Goal: Task Accomplishment & Management: Complete application form

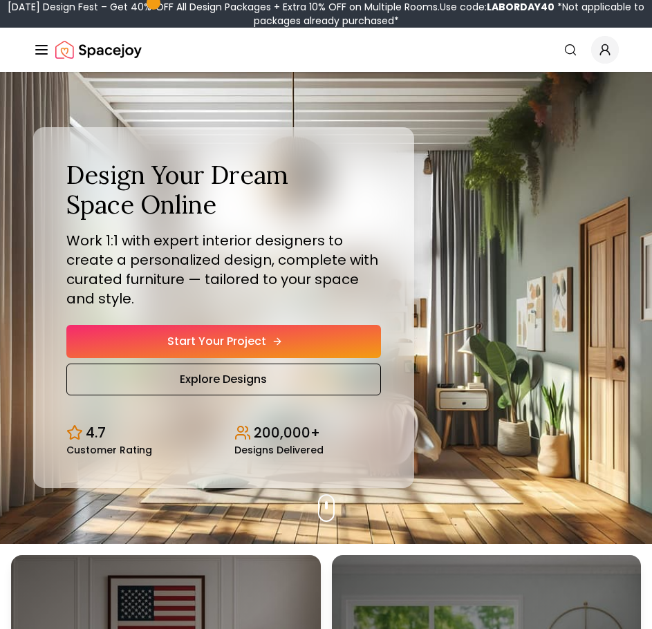
click at [259, 335] on link "Start Your Project" at bounding box center [223, 341] width 315 height 33
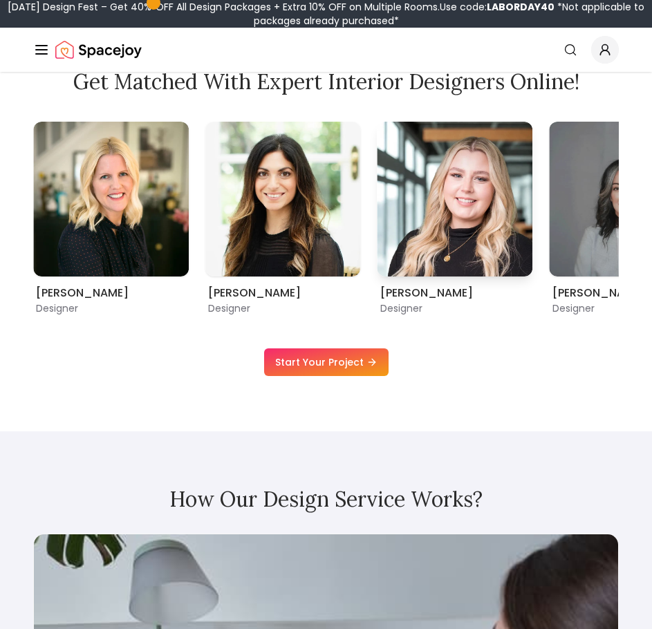
scroll to position [830, 0]
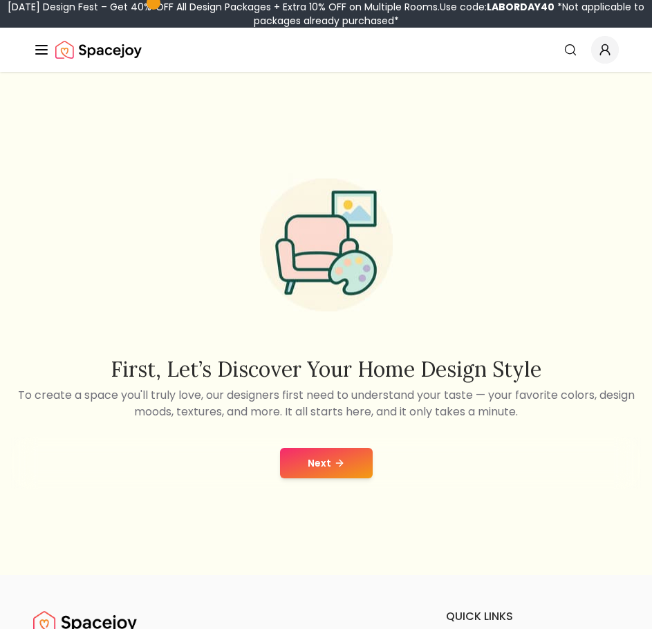
click at [349, 467] on button "Next" at bounding box center [326, 463] width 93 height 30
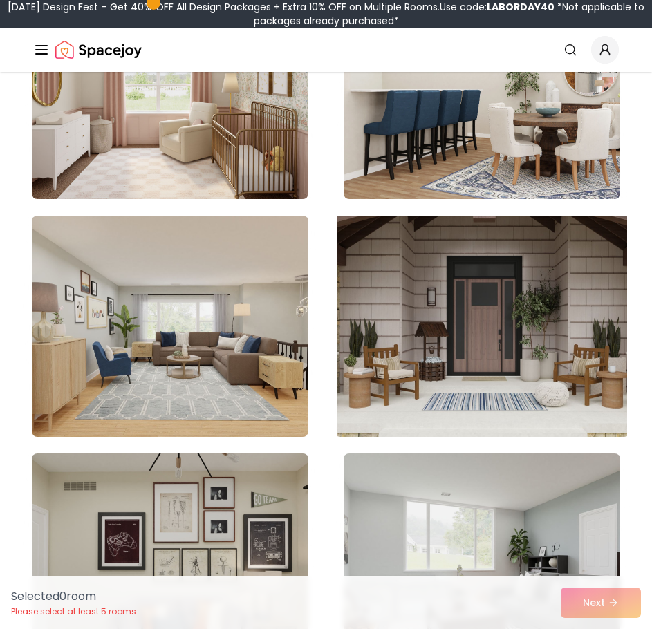
click at [440, 306] on img at bounding box center [482, 326] width 290 height 232
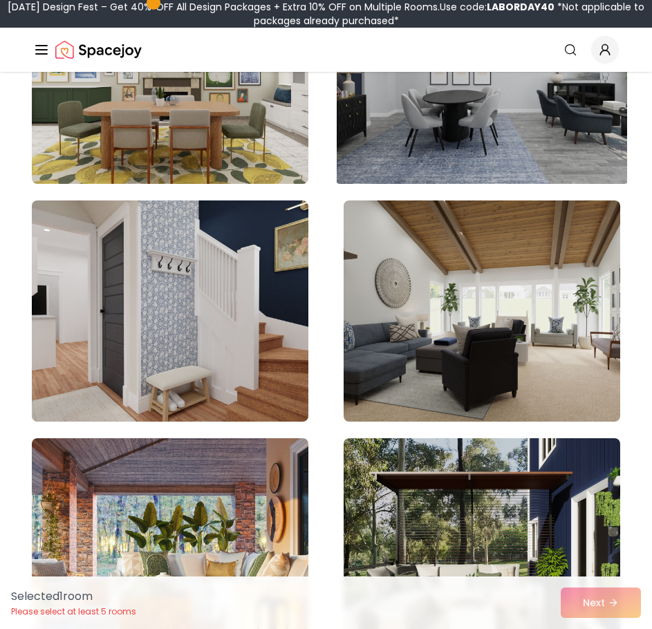
scroll to position [1244, 0]
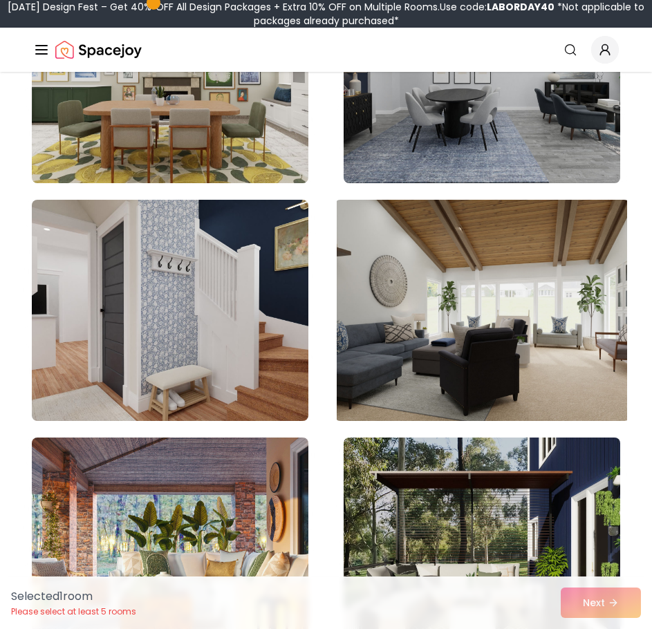
click at [476, 273] on img at bounding box center [482, 310] width 290 height 232
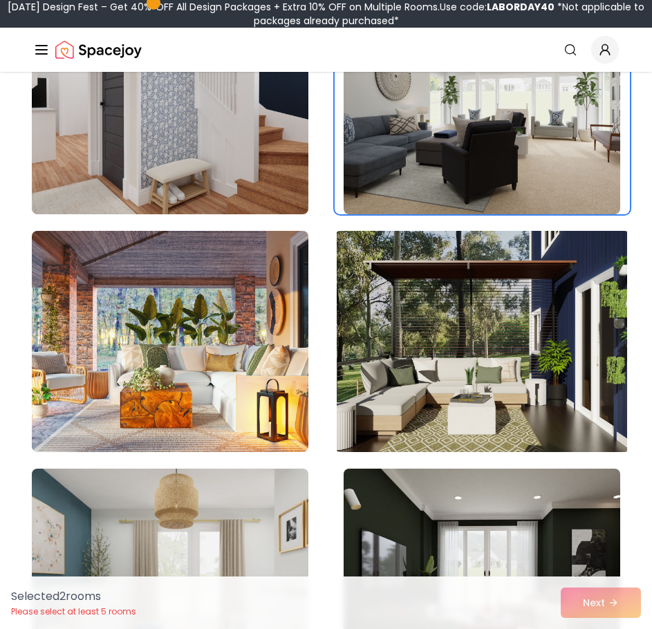
scroll to position [1451, 0]
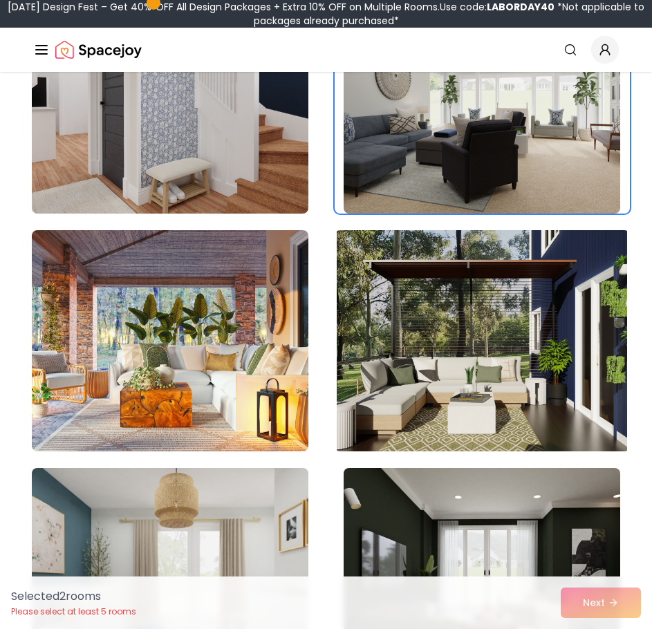
click at [463, 301] on img at bounding box center [482, 341] width 290 height 232
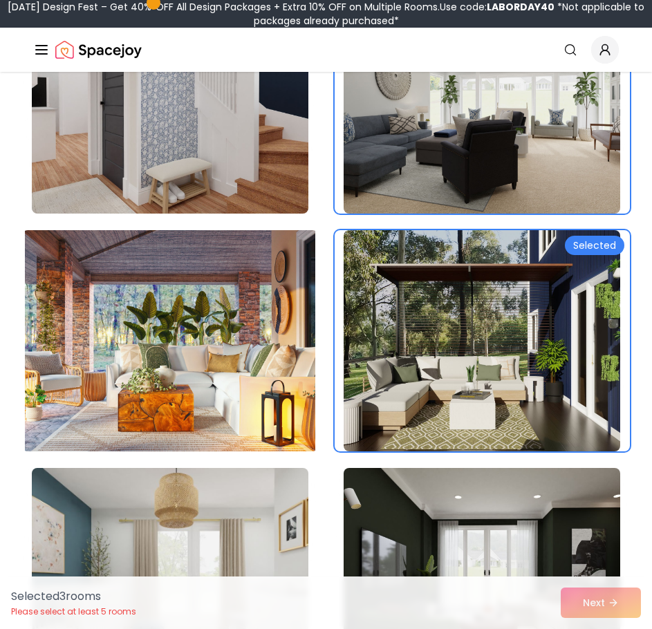
click at [232, 308] on img at bounding box center [170, 341] width 290 height 232
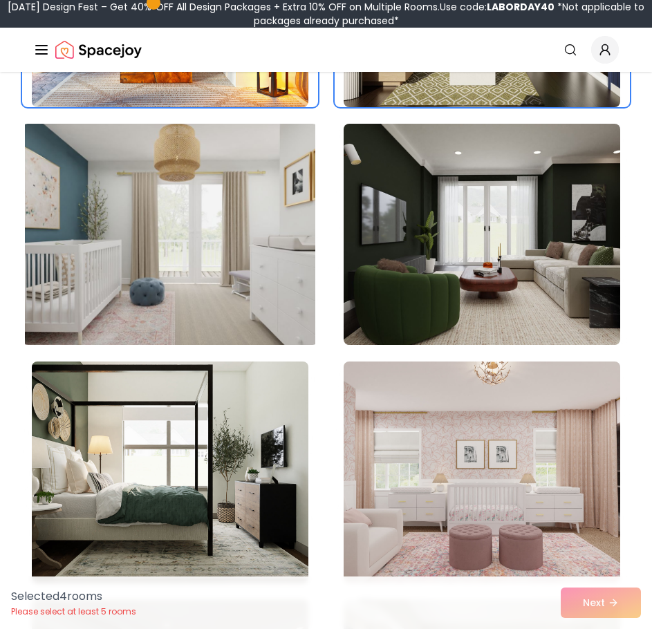
scroll to position [1797, 0]
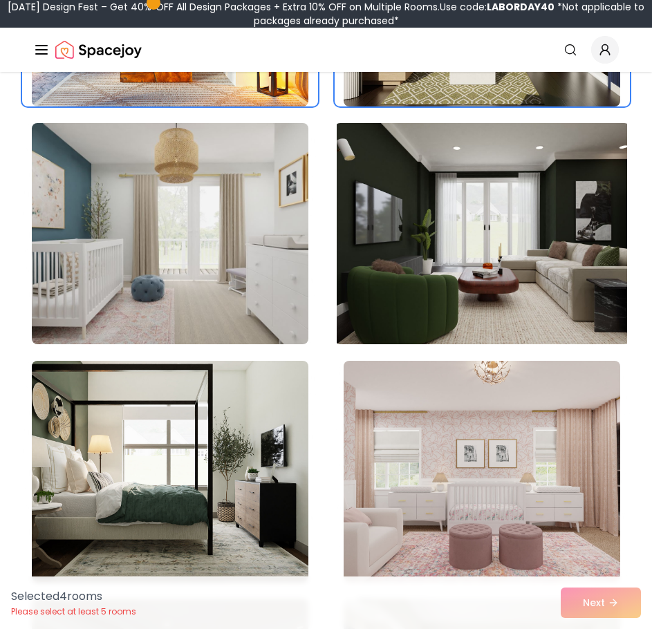
click at [438, 230] on img at bounding box center [482, 234] width 290 height 232
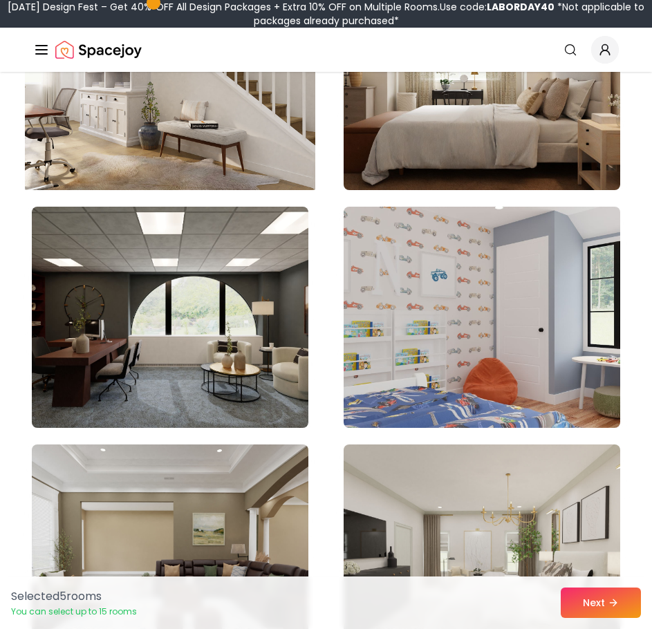
scroll to position [2903, 0]
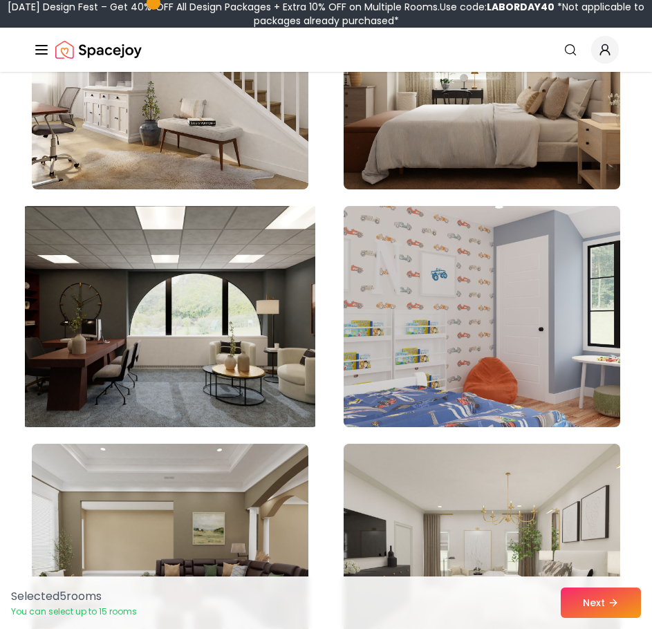
click at [252, 276] on img at bounding box center [170, 317] width 290 height 232
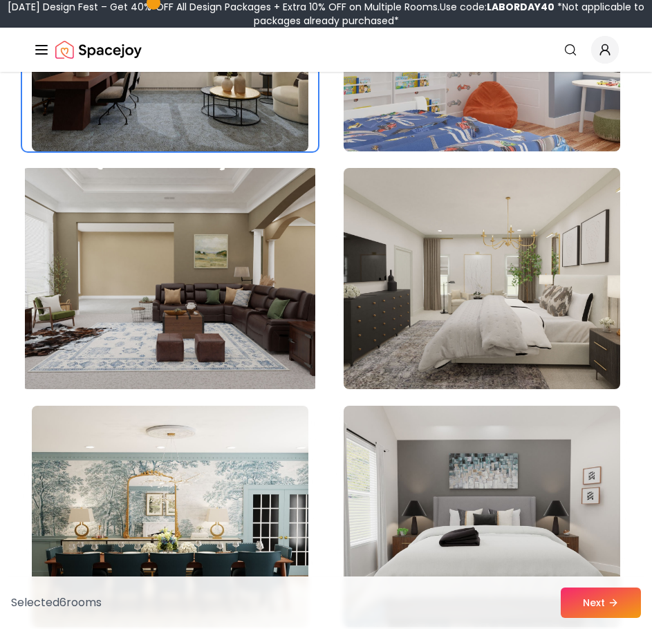
scroll to position [3179, 0]
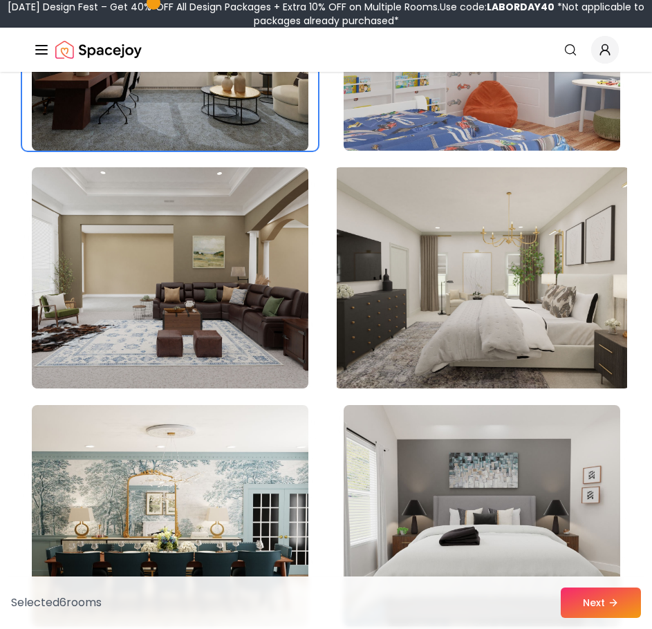
click at [434, 239] on img at bounding box center [482, 278] width 290 height 232
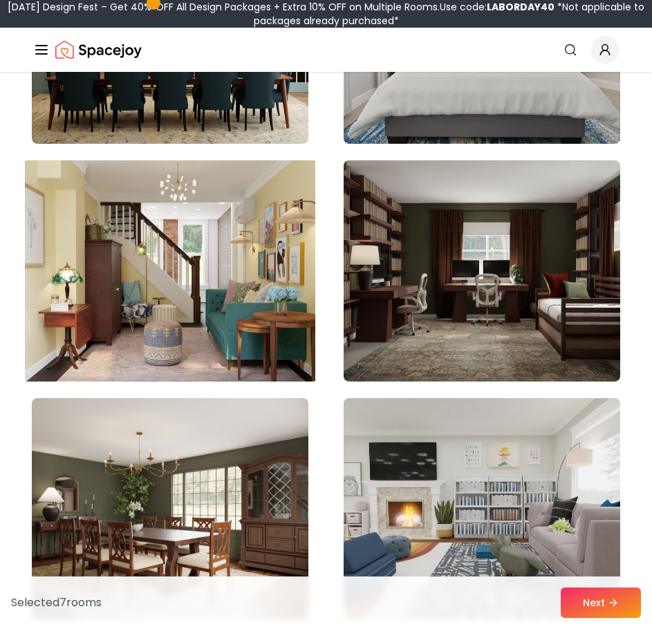
scroll to position [3663, 0]
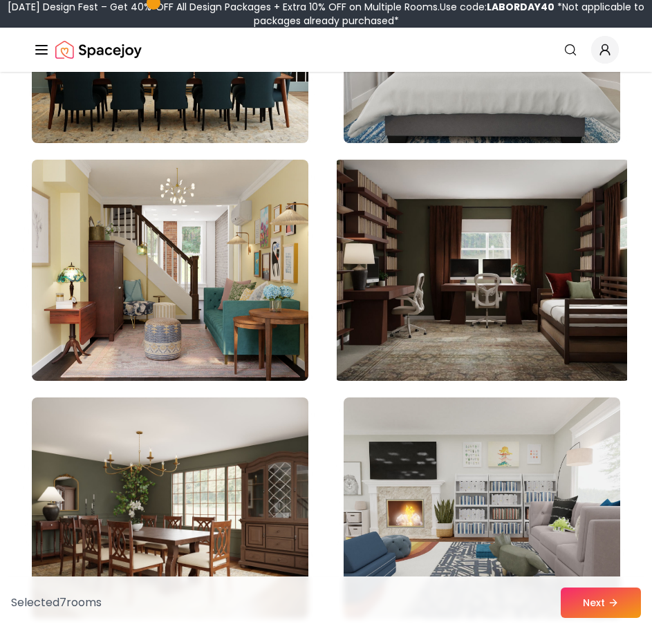
click at [373, 237] on img at bounding box center [482, 270] width 290 height 232
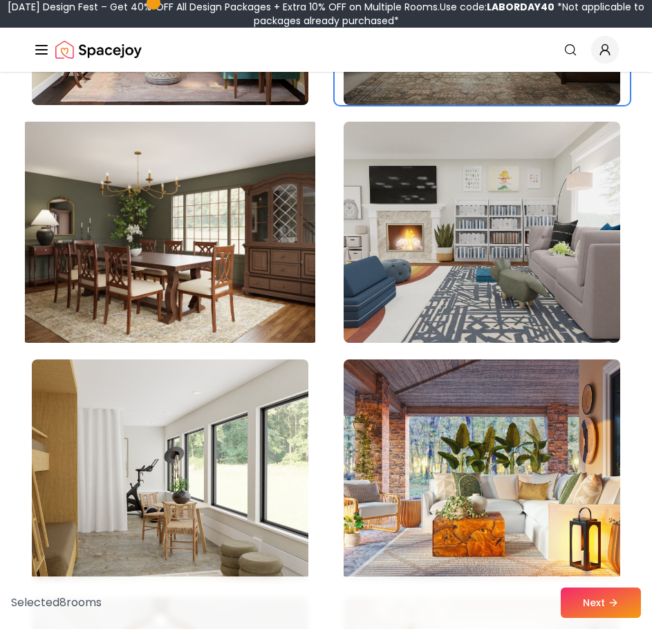
scroll to position [3939, 0]
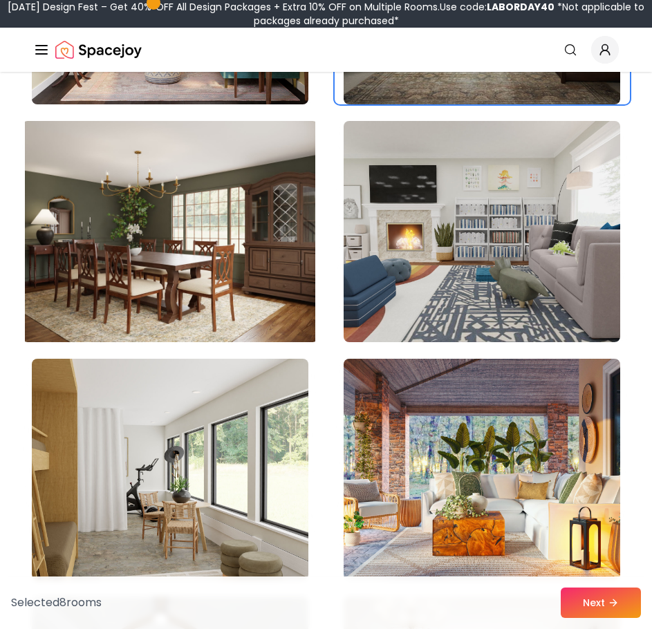
click at [261, 229] on img at bounding box center [170, 231] width 290 height 232
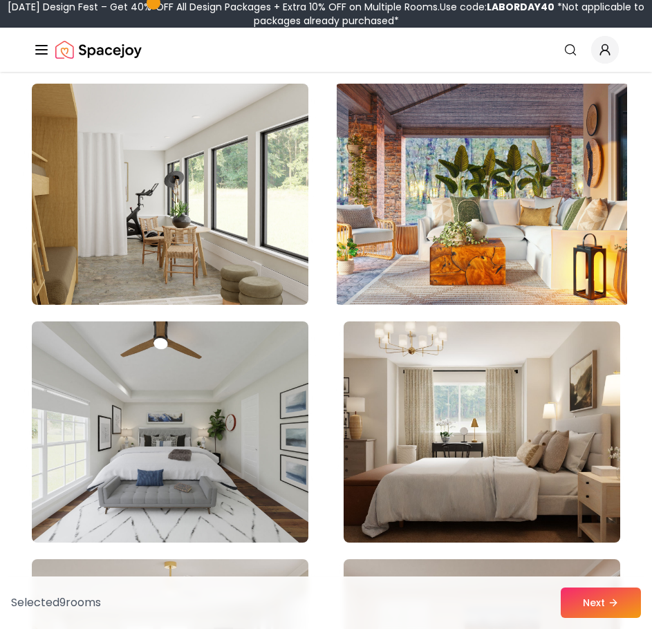
click at [446, 227] on img at bounding box center [482, 194] width 290 height 232
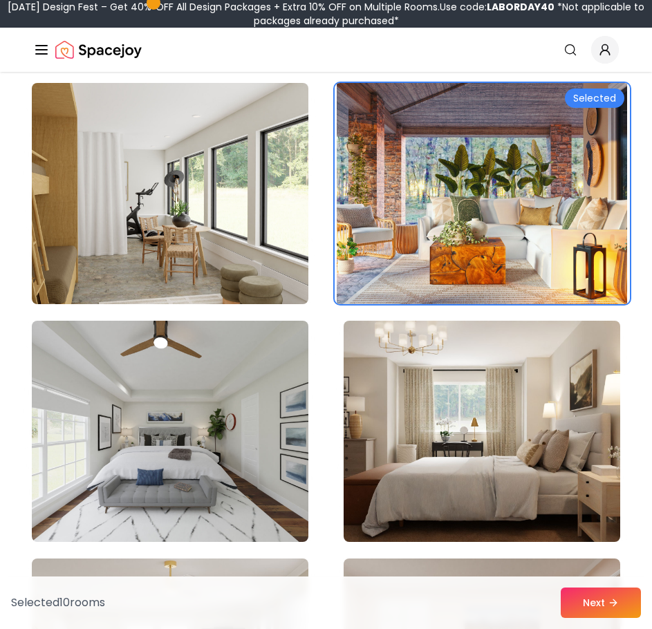
scroll to position [4216, 0]
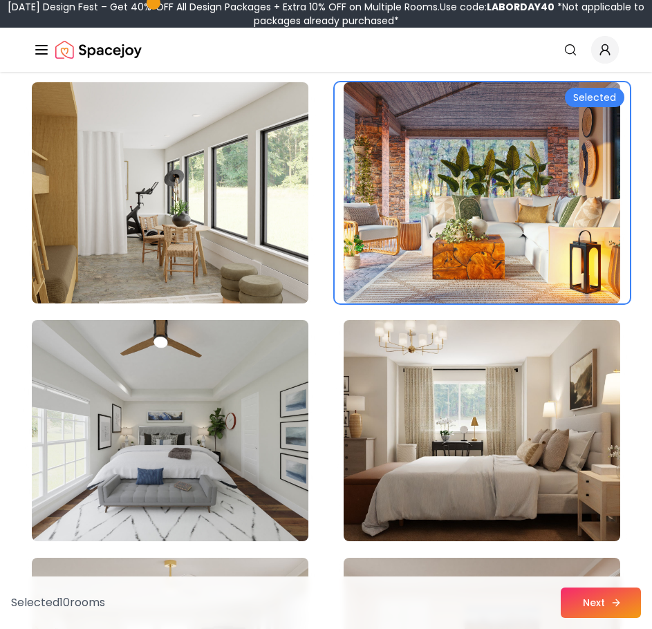
click at [596, 602] on button "Next" at bounding box center [601, 603] width 80 height 30
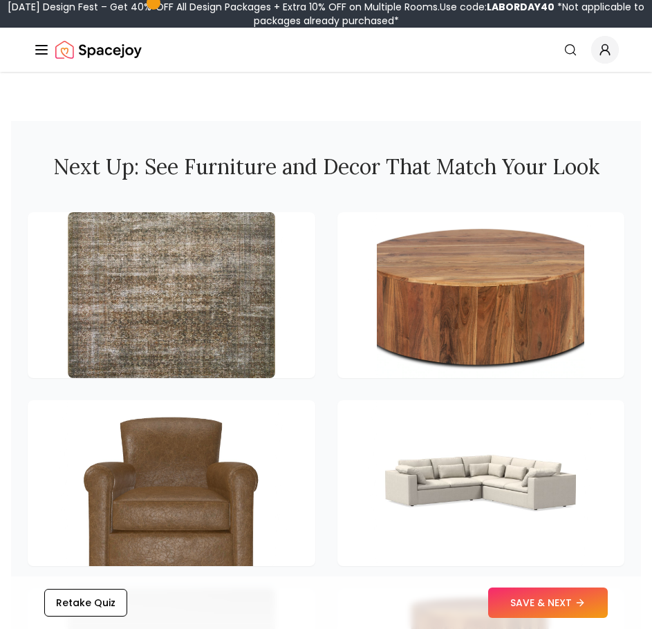
scroll to position [2419, 0]
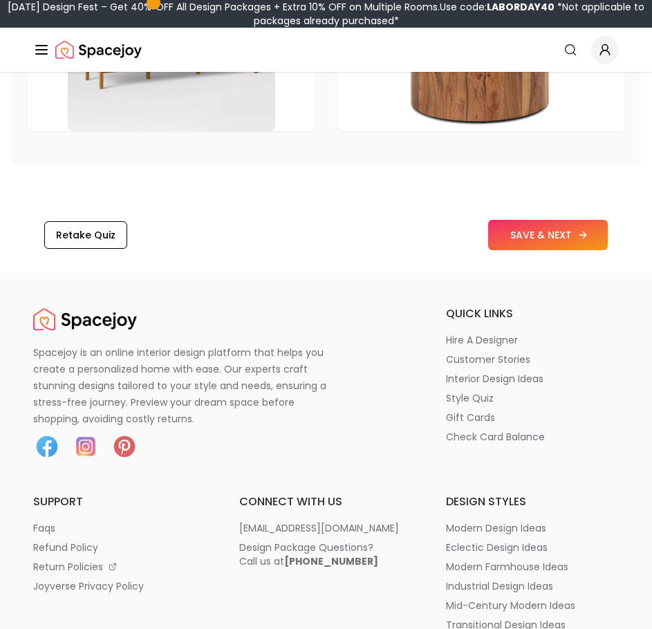
click at [556, 241] on button "SAVE & NEXT" at bounding box center [548, 235] width 120 height 30
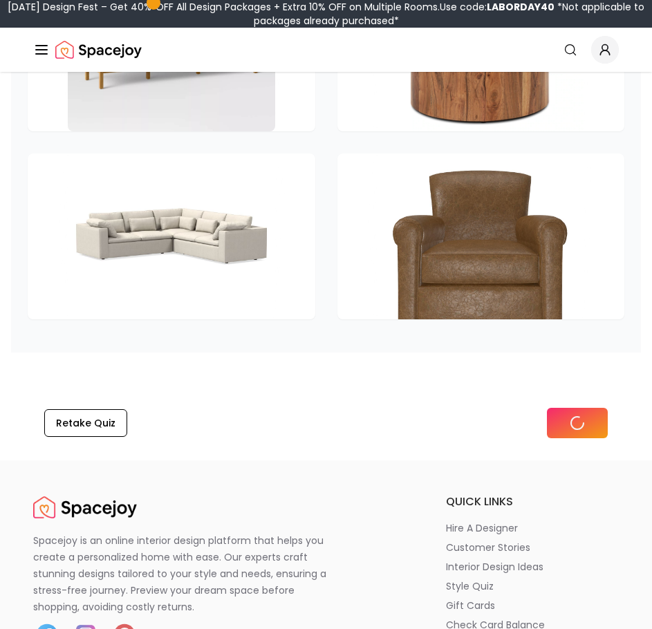
scroll to position [2477, 0]
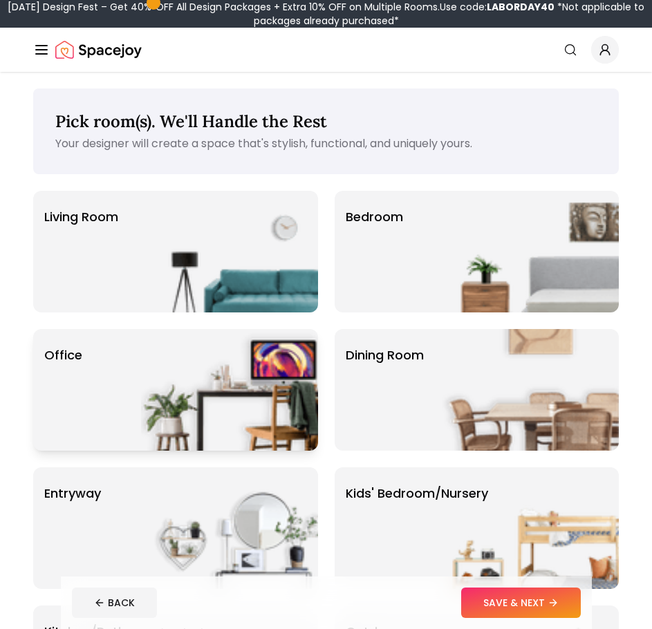
click at [245, 420] on img at bounding box center [229, 390] width 177 height 122
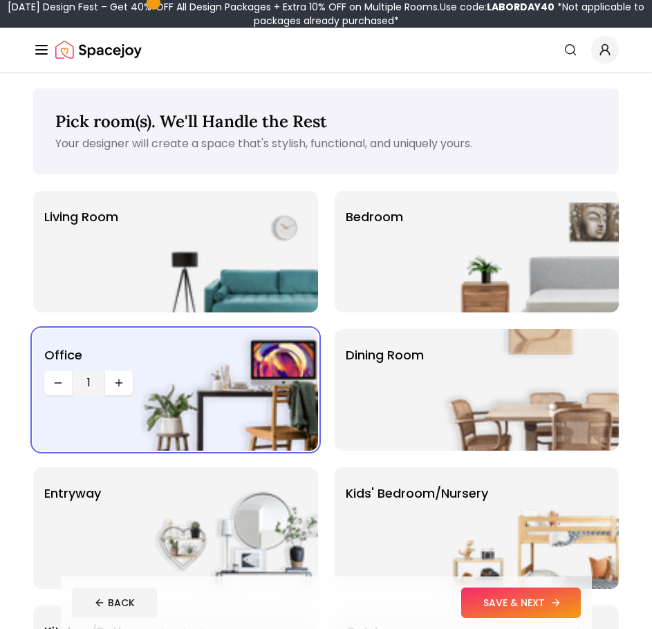
click at [525, 603] on button "SAVE & NEXT" at bounding box center [521, 603] width 120 height 30
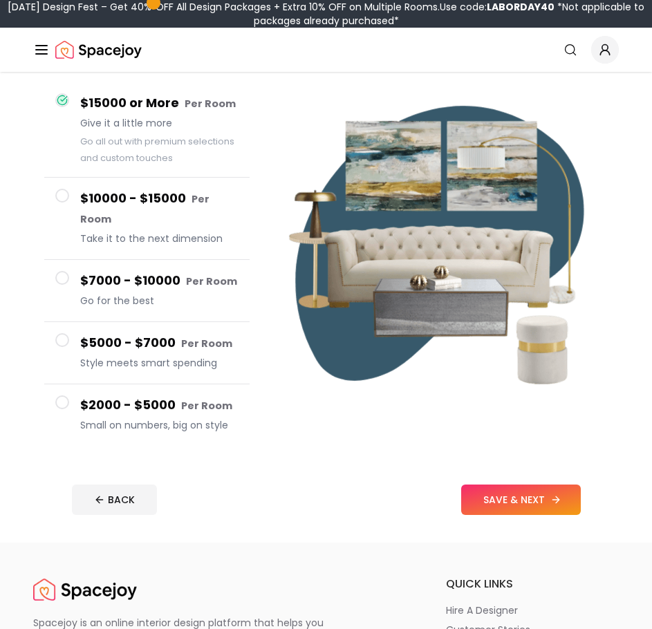
scroll to position [138, 0]
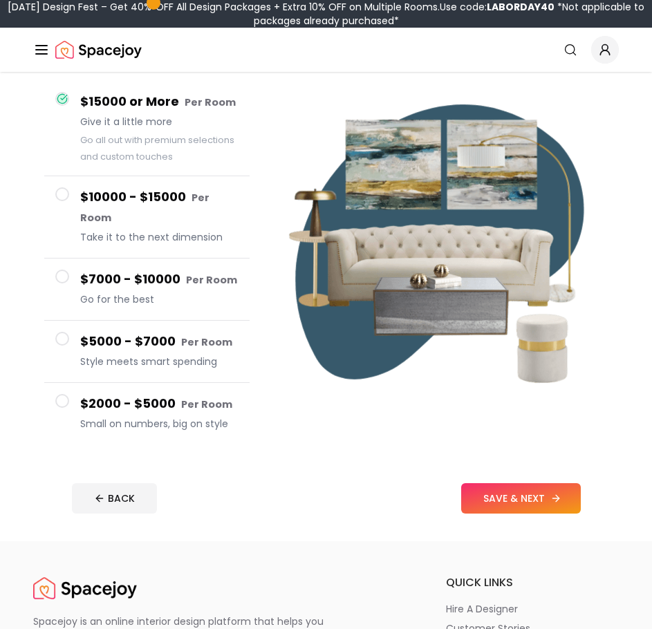
click at [536, 483] on button "SAVE & NEXT" at bounding box center [521, 498] width 120 height 30
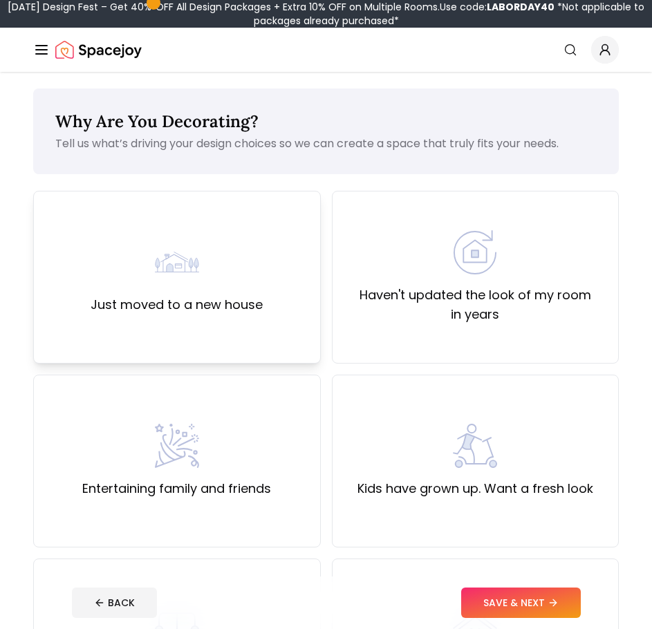
click at [259, 251] on div "Just moved to a new house" at bounding box center [177, 277] width 172 height 75
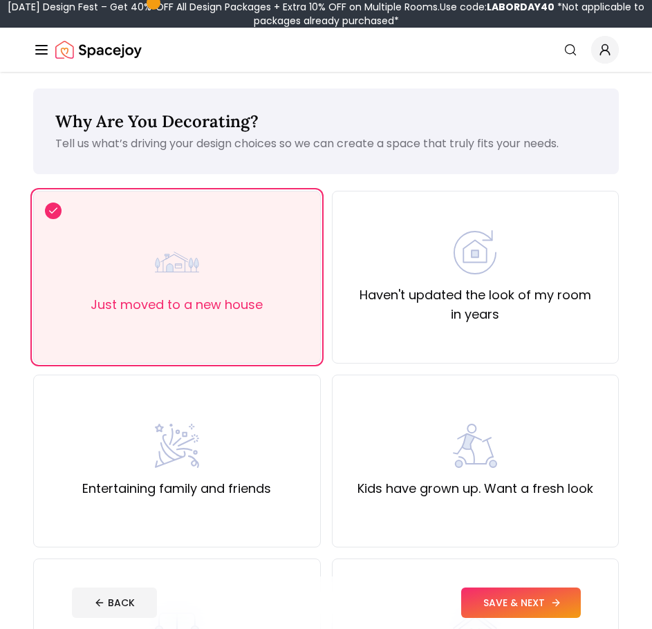
click at [499, 597] on button "SAVE & NEXT" at bounding box center [521, 603] width 120 height 30
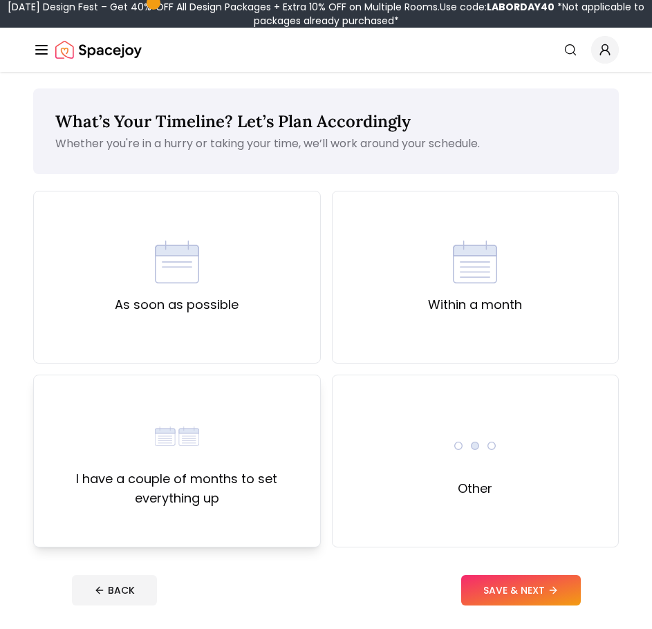
click at [293, 436] on div "I have a couple of months to set everything up" at bounding box center [177, 461] width 264 height 94
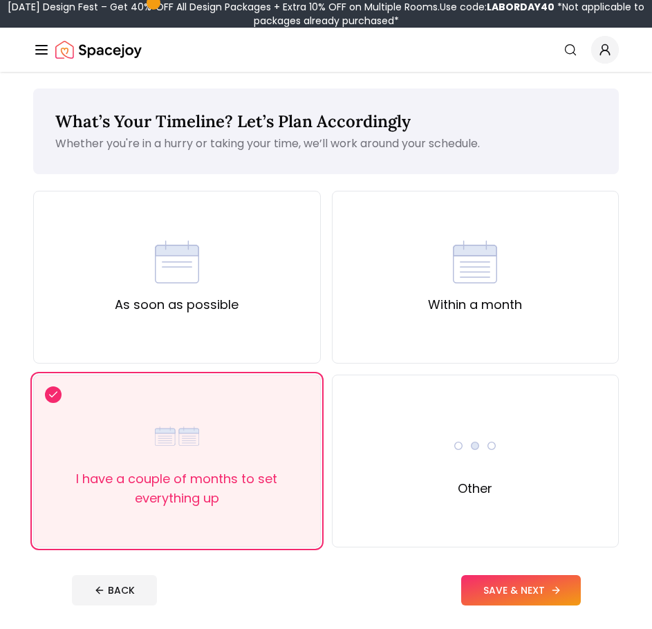
click at [502, 593] on button "SAVE & NEXT" at bounding box center [521, 590] width 120 height 30
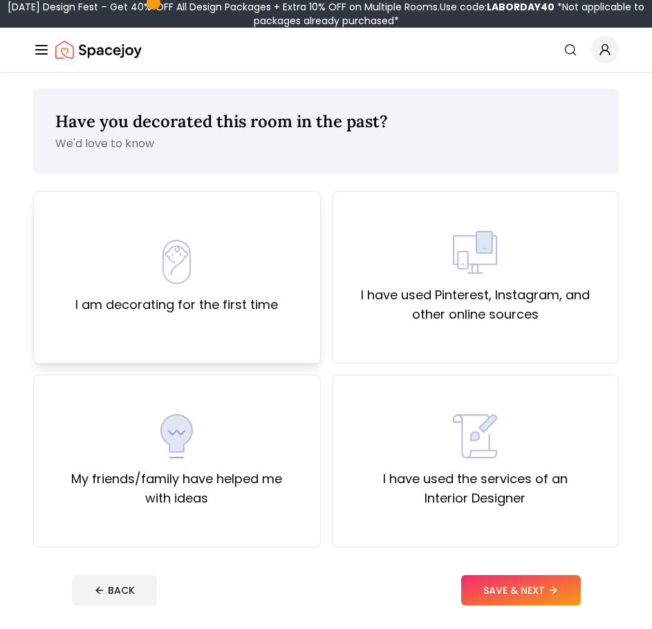
click at [278, 298] on div "I am decorating for the first time" at bounding box center [177, 277] width 288 height 173
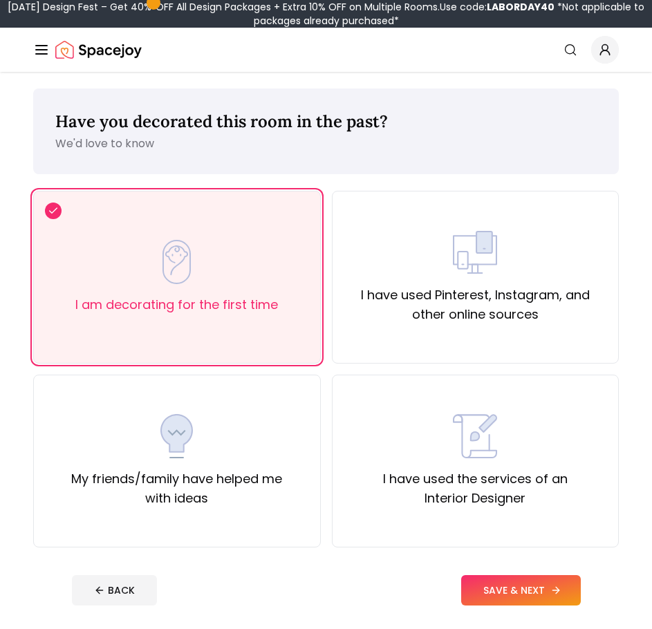
click at [528, 595] on button "SAVE & NEXT" at bounding box center [521, 590] width 120 height 30
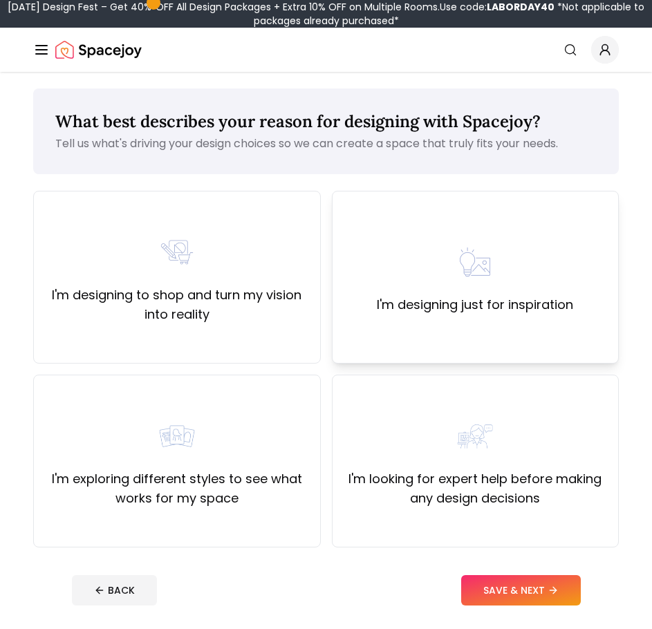
click at [396, 315] on div "I'm designing just for inspiration" at bounding box center [476, 277] width 288 height 173
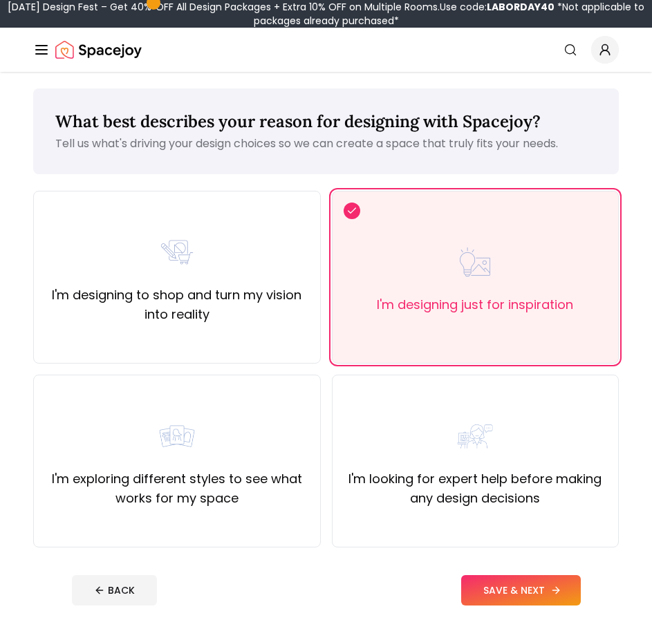
click at [498, 593] on button "SAVE & NEXT" at bounding box center [521, 590] width 120 height 30
